Goal: Find specific page/section: Find specific page/section

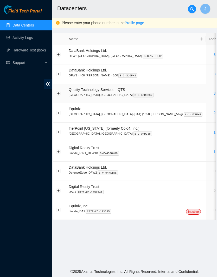
click at [213, 94] on link "3" at bounding box center [214, 93] width 2 height 4
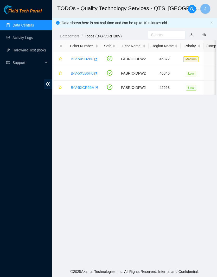
click at [81, 89] on link "B-V-5XCR55A" at bounding box center [82, 87] width 23 height 4
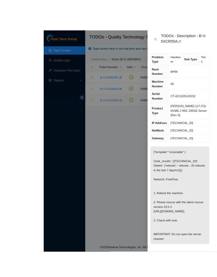
scroll to position [8, 0]
